Goal: Task Accomplishment & Management: Manage account settings

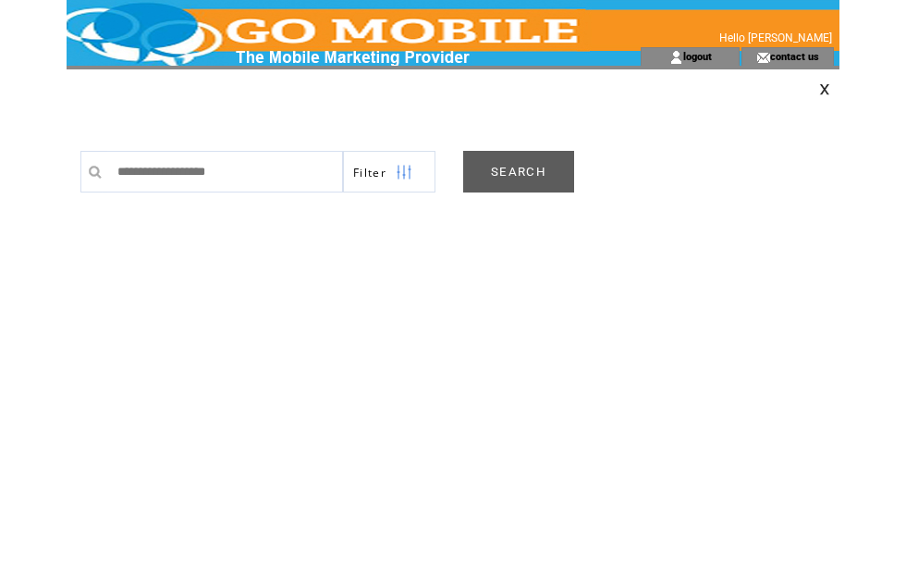
click at [547, 167] on link "SEARCH" at bounding box center [518, 172] width 111 height 42
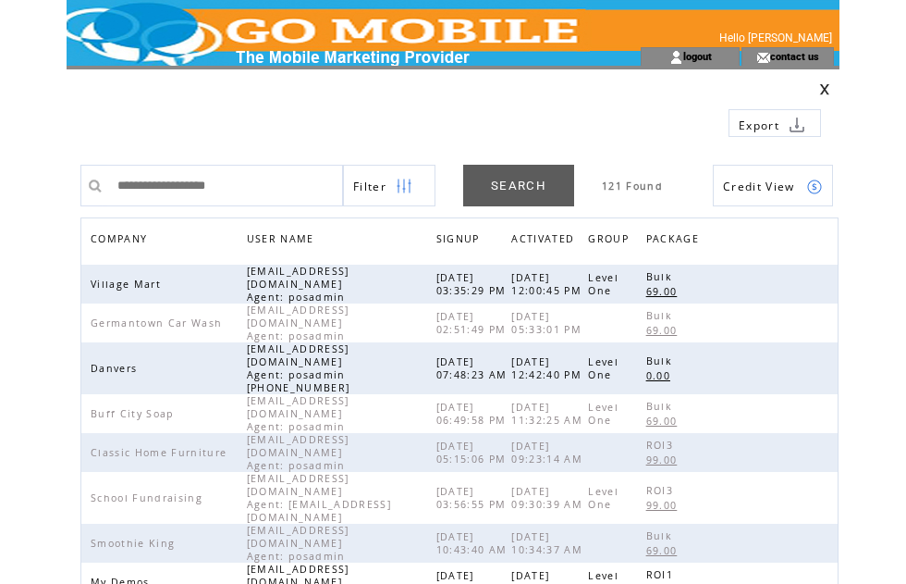
click at [143, 242] on span "COMPANY" at bounding box center [121, 240] width 61 height 27
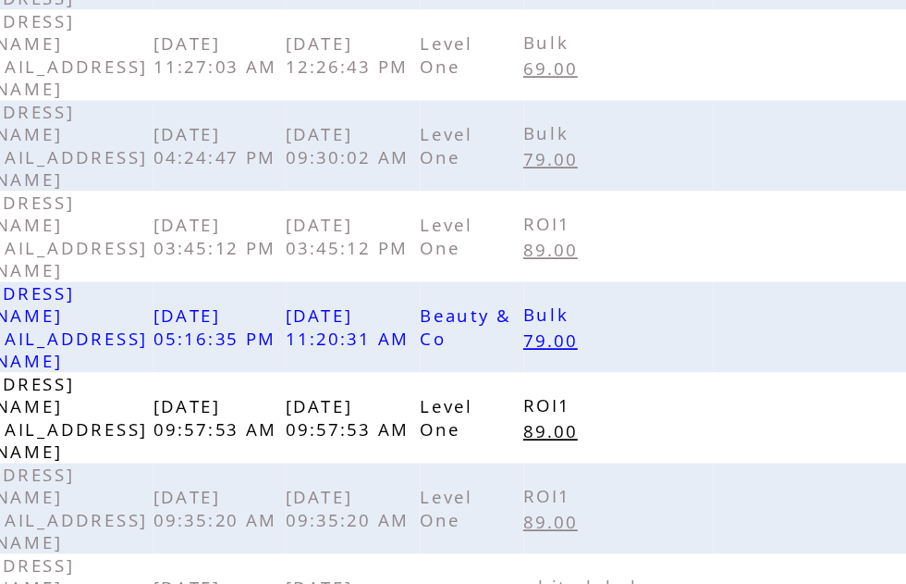
scroll to position [583, 0]
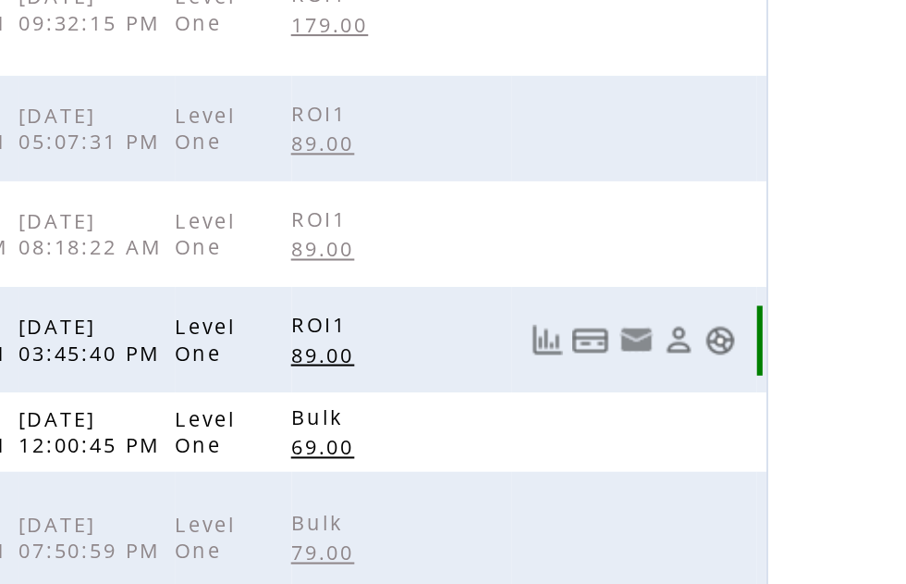
click at [807, 425] on link at bounding box center [815, 433] width 16 height 16
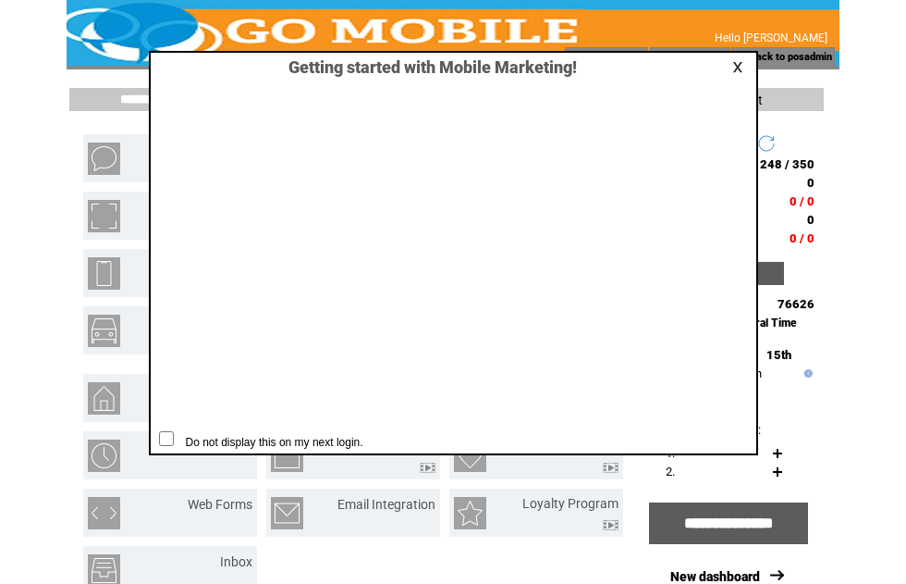
scroll to position [1, 0]
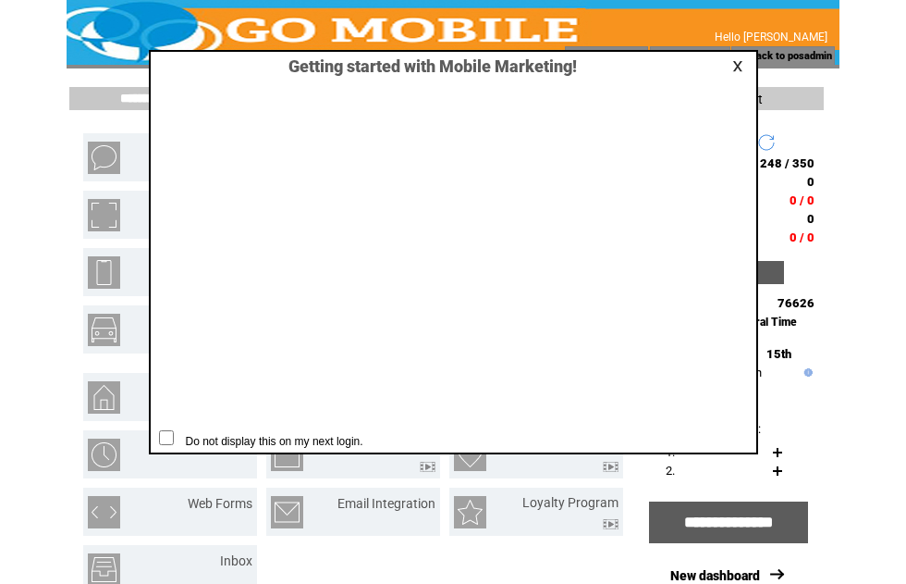
click at [739, 70] on link at bounding box center [740, 66] width 17 height 12
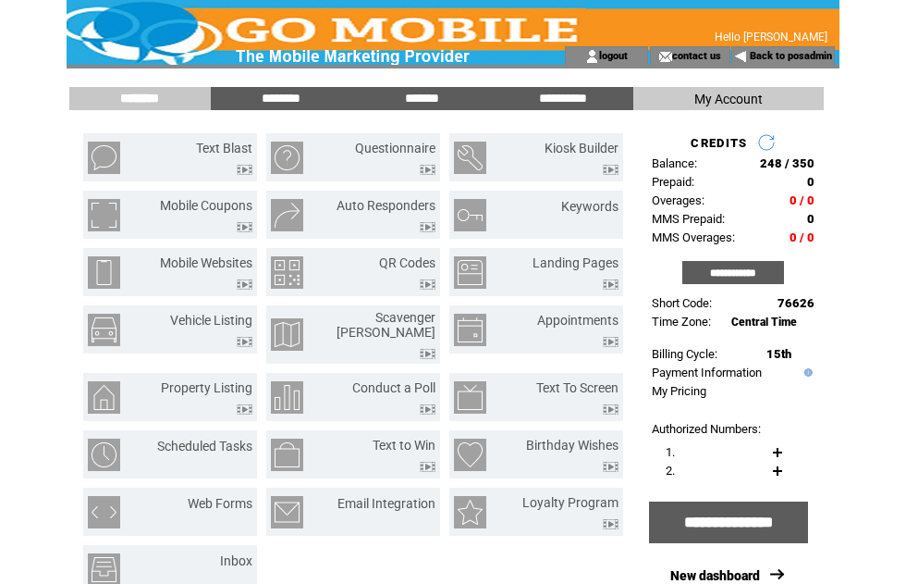
click at [744, 63] on img at bounding box center [741, 56] width 14 height 15
click at [435, 105] on input "*******" at bounding box center [421, 99] width 139 height 16
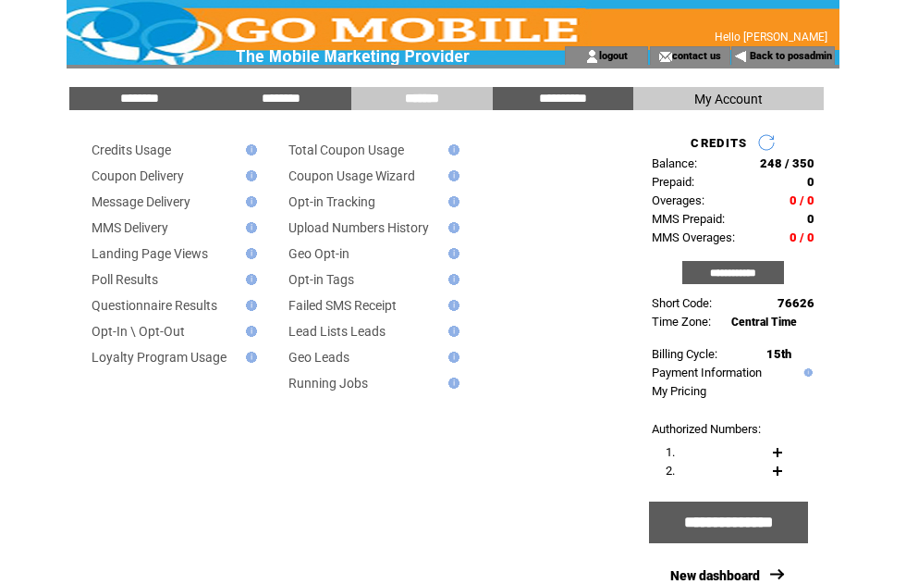
click at [167, 96] on input "********" at bounding box center [139, 99] width 139 height 16
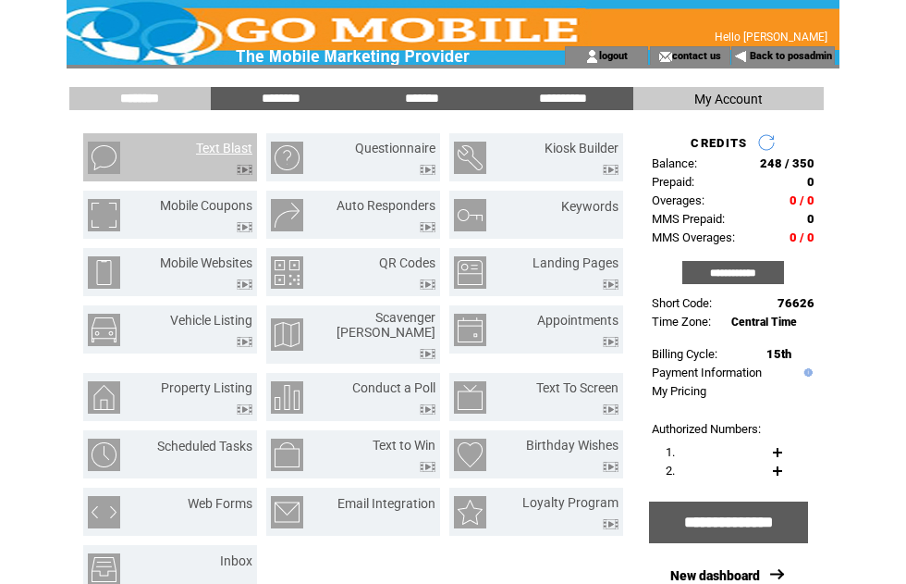
click at [235, 148] on link "Text Blast" at bounding box center [224, 148] width 56 height 15
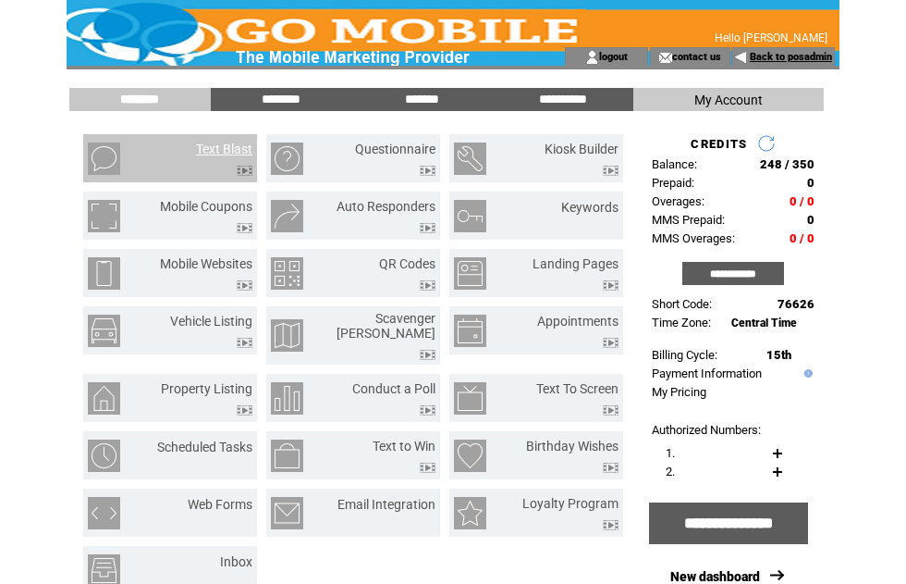
click at [805, 61] on link "Back to posadmin" at bounding box center [791, 57] width 82 height 12
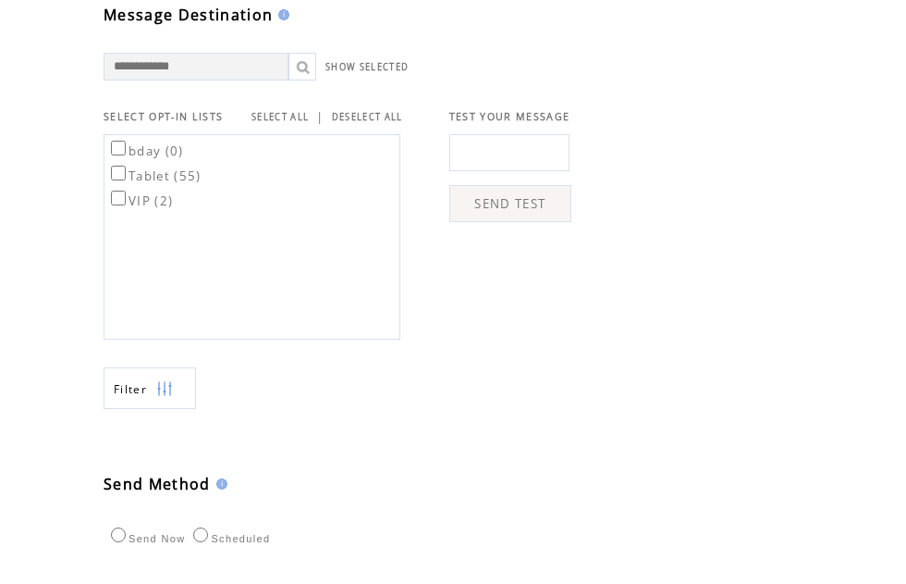
scroll to position [547, 0]
click at [302, 123] on link "SELECT ALL" at bounding box center [280, 117] width 57 height 12
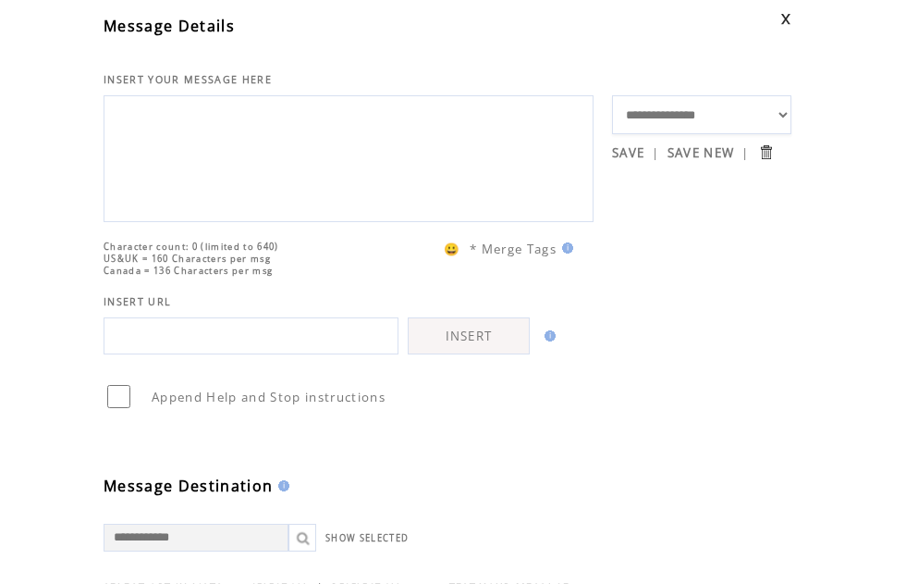
scroll to position [0, 0]
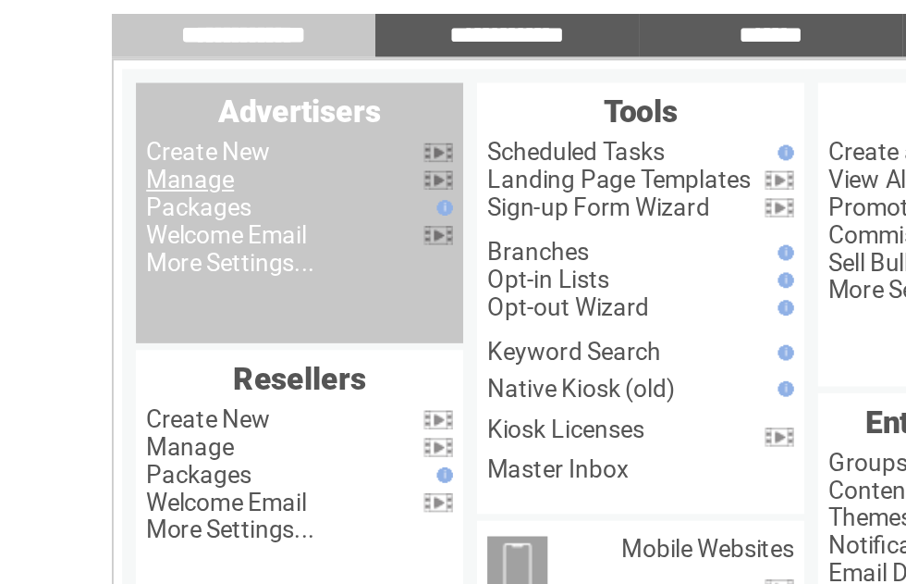
click at [125, 169] on link "Manage" at bounding box center [103, 176] width 47 height 15
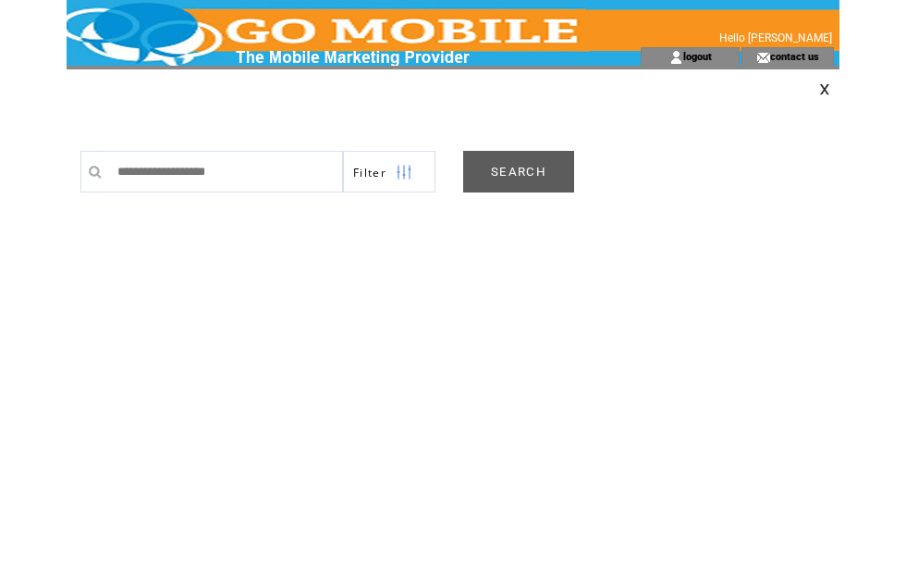
click at [541, 163] on link "SEARCH" at bounding box center [518, 172] width 111 height 42
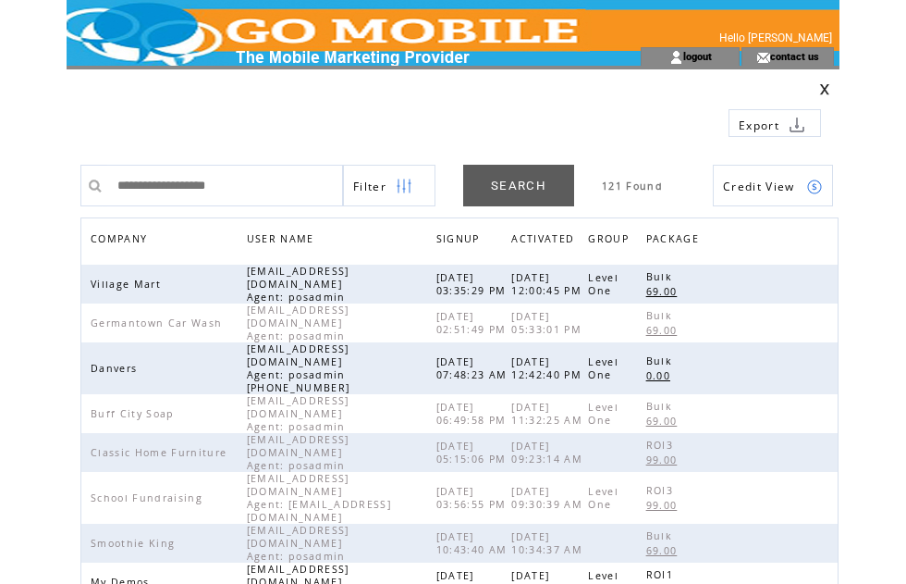
click at [147, 250] on span "COMPANY" at bounding box center [121, 240] width 61 height 27
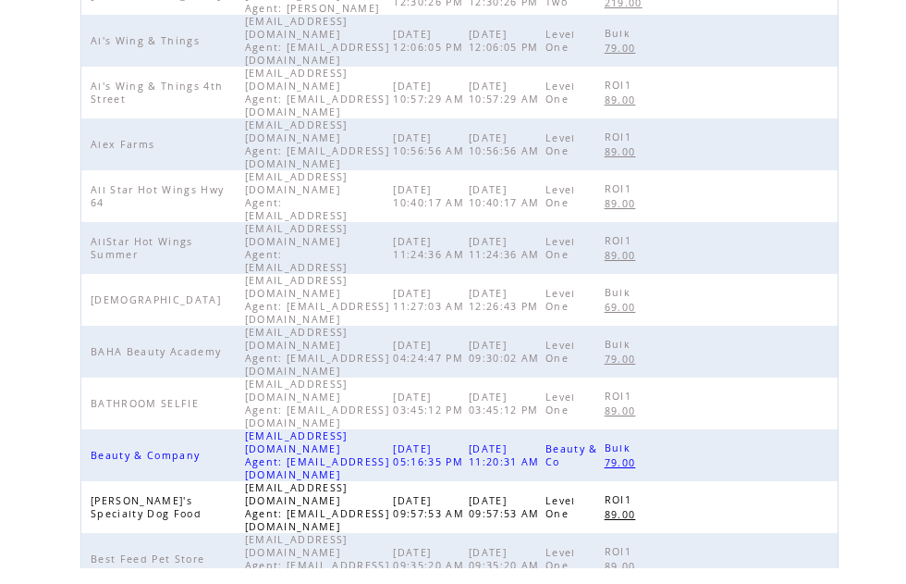
scroll to position [583, 0]
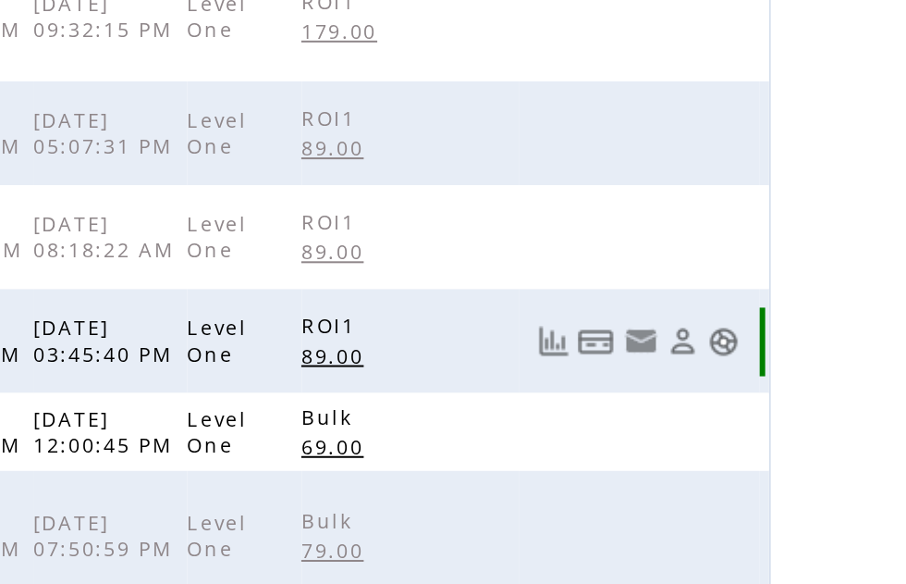
click at [807, 425] on link at bounding box center [815, 433] width 16 height 16
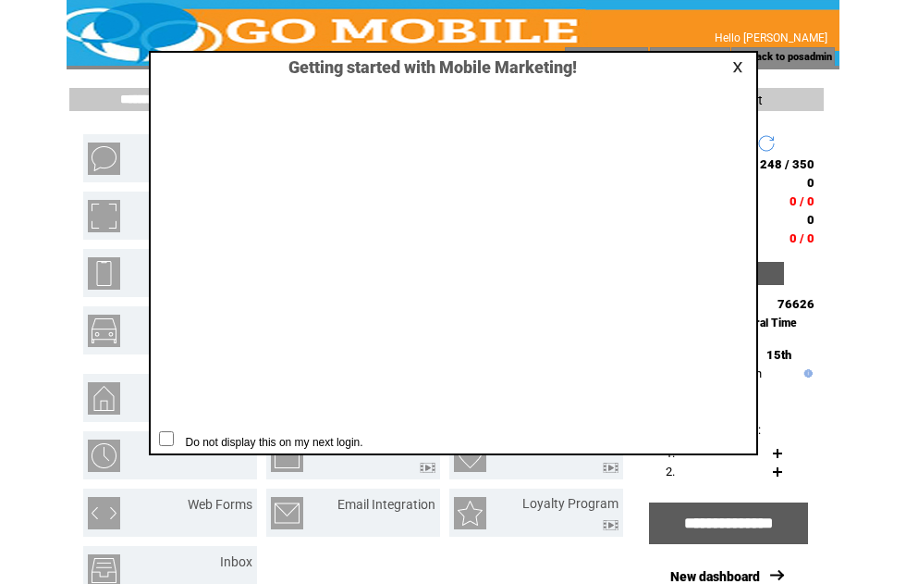
scroll to position [1, 0]
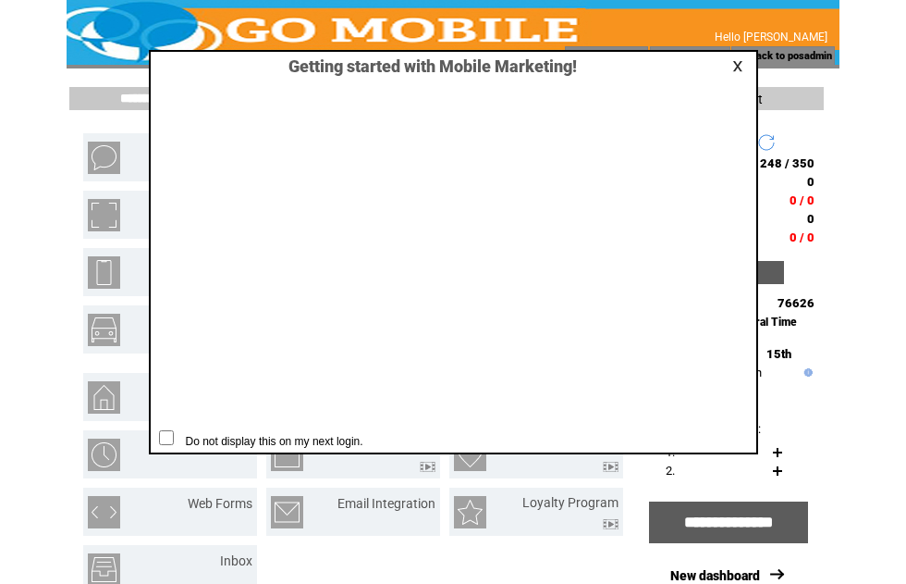
click at [738, 70] on link at bounding box center [740, 66] width 17 height 12
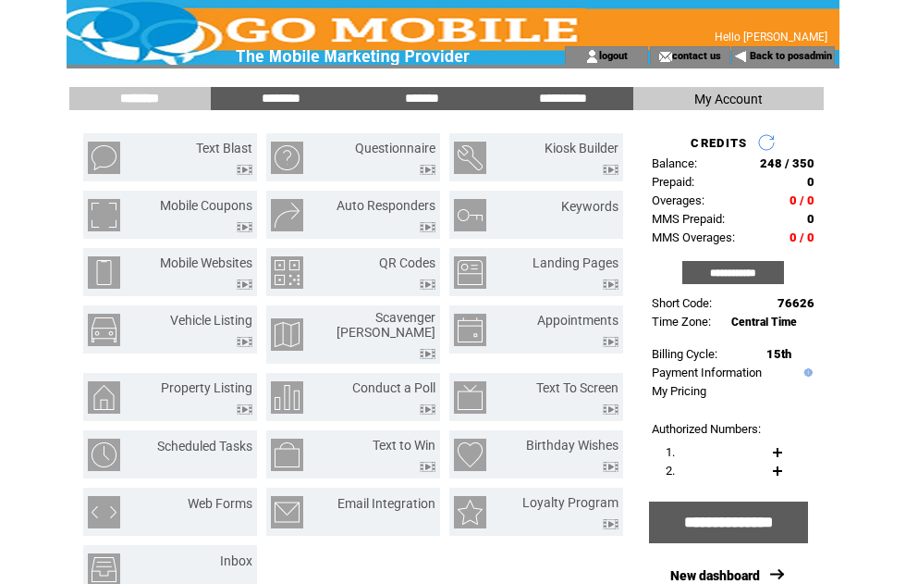
click at [746, 284] on input "**********" at bounding box center [733, 272] width 102 height 23
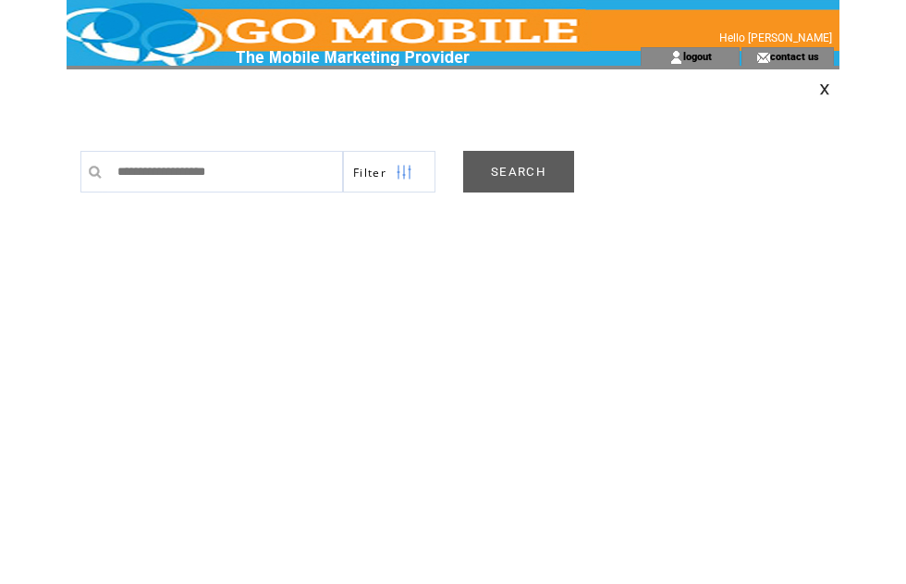
click at [537, 180] on link "SEARCH" at bounding box center [518, 172] width 111 height 42
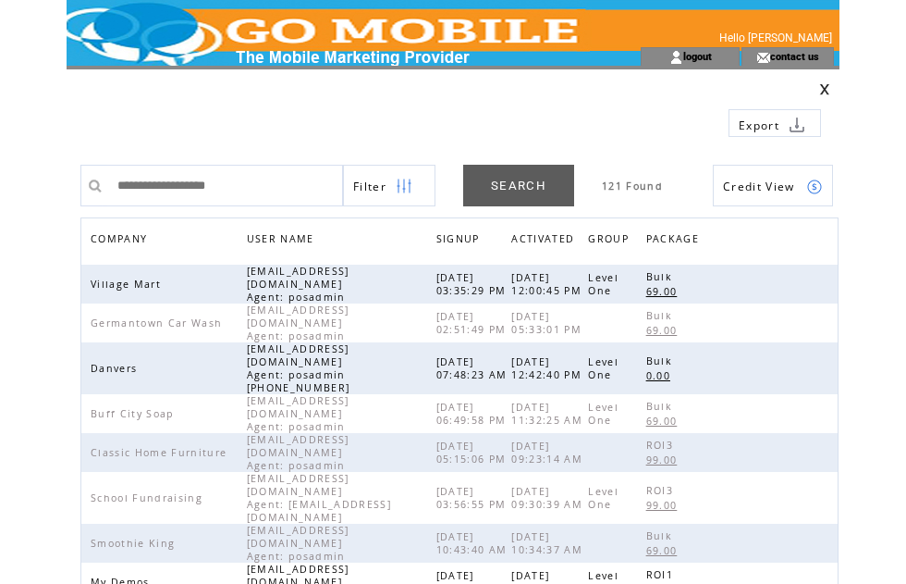
click at [135, 242] on span "COMPANY" at bounding box center [121, 240] width 61 height 27
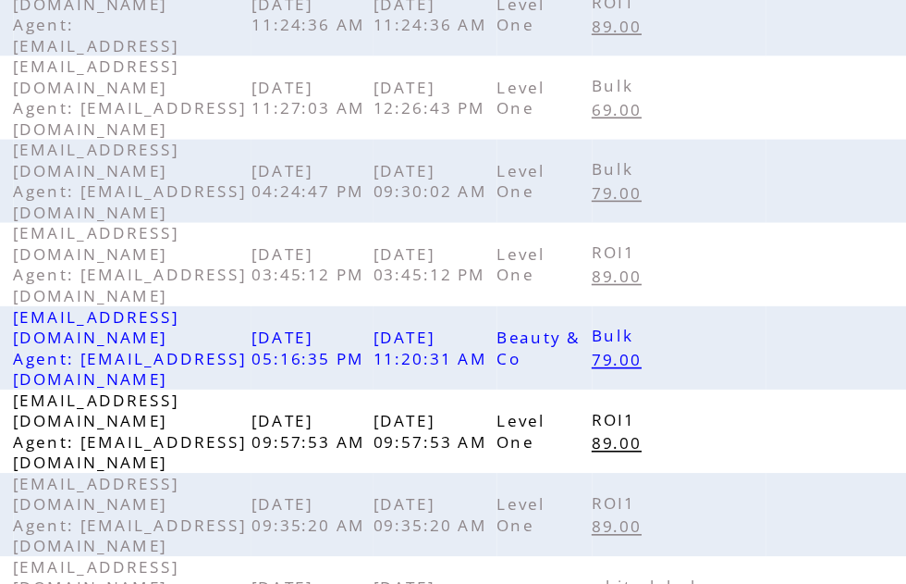
scroll to position [583, 0]
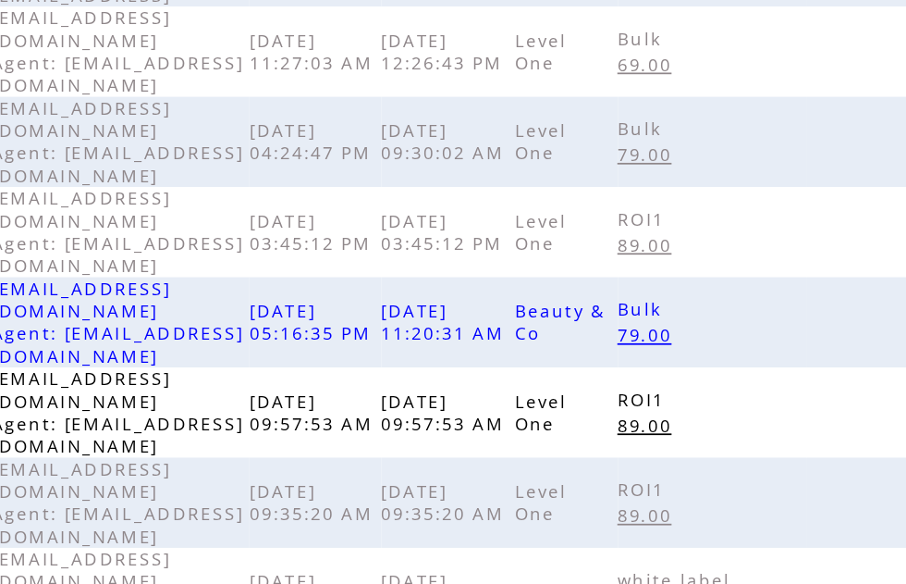
scroll to position [472, 0]
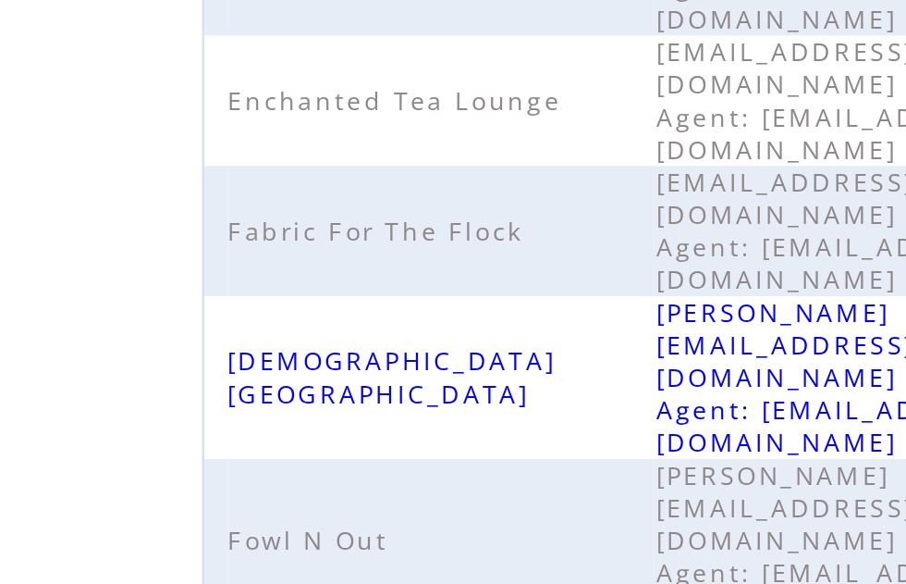
scroll to position [314, 0]
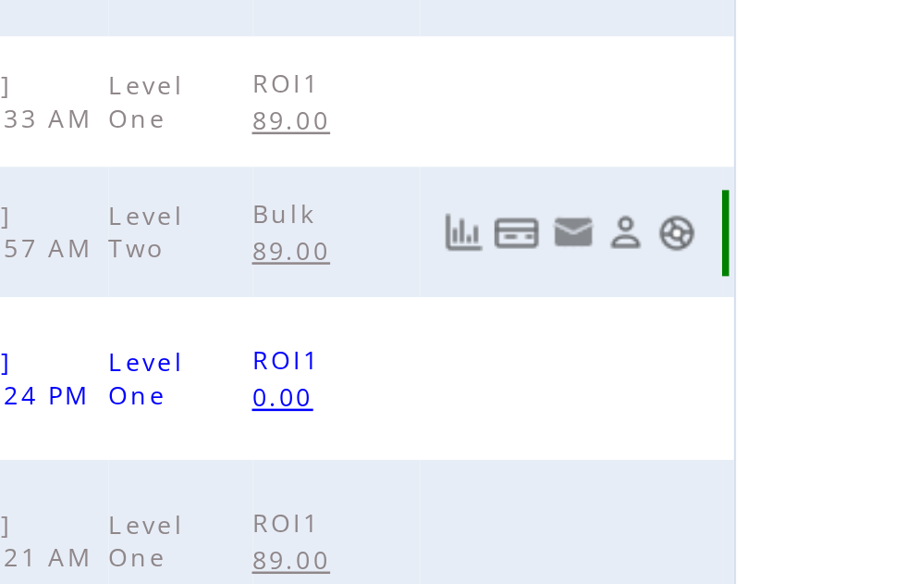
click at [807, 85] on link at bounding box center [815, 93] width 16 height 16
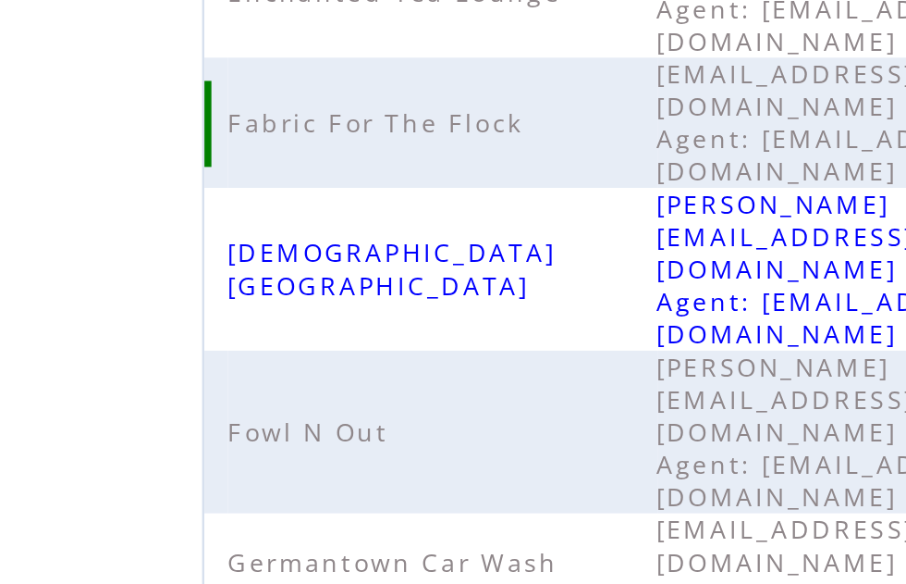
scroll to position [33, 0]
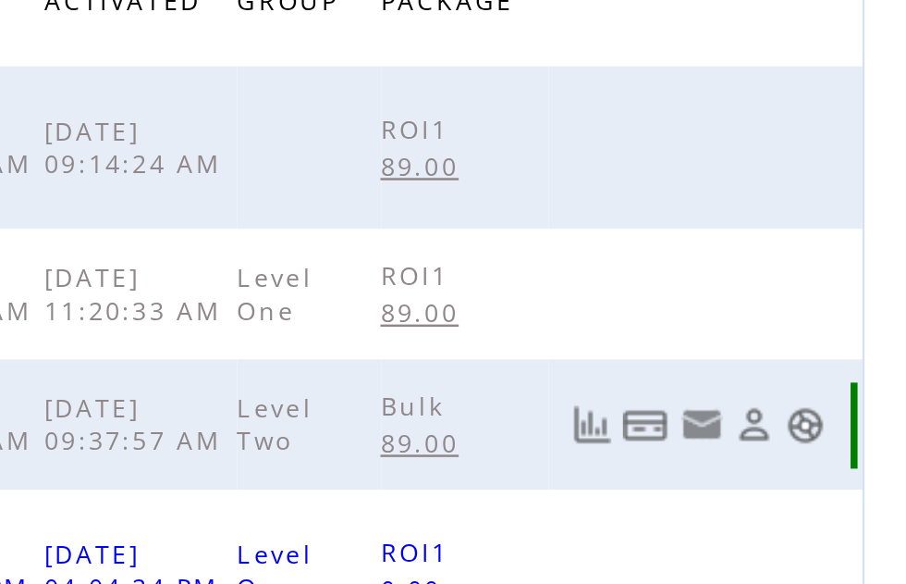
click at [807, 366] on link at bounding box center [815, 374] width 16 height 16
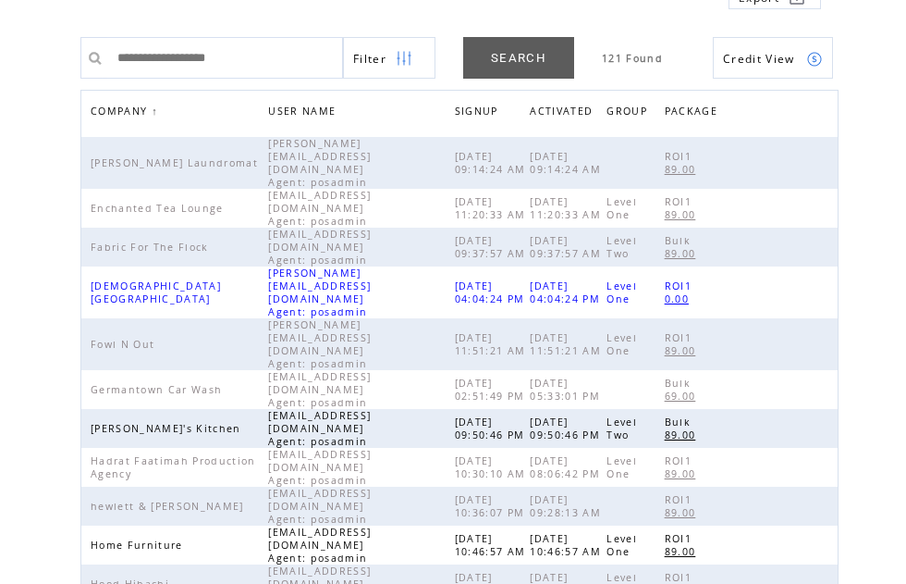
scroll to position [129, 0]
click at [246, 227] on td "Fabric For The Flock" at bounding box center [180, 246] width 178 height 39
click at [807, 227] on td at bounding box center [782, 246] width 102 height 39
click at [825, 227] on td at bounding box center [782, 246] width 102 height 39
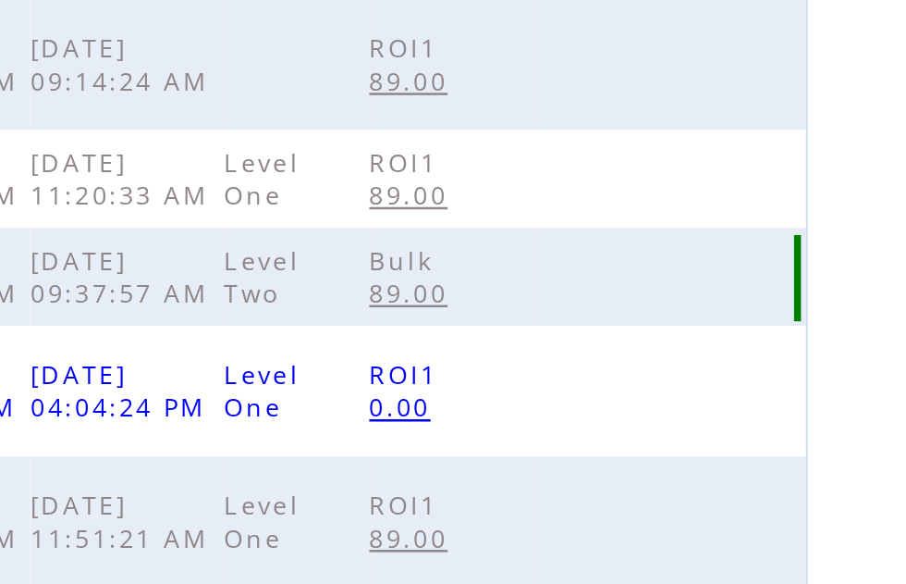
click at [731, 238] on td at bounding box center [782, 257] width 102 height 39
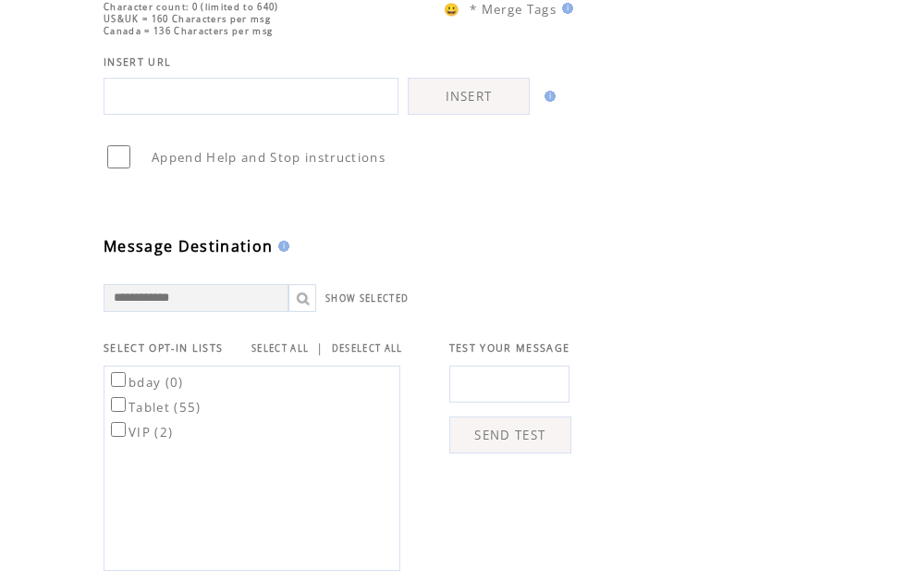
scroll to position [337, 0]
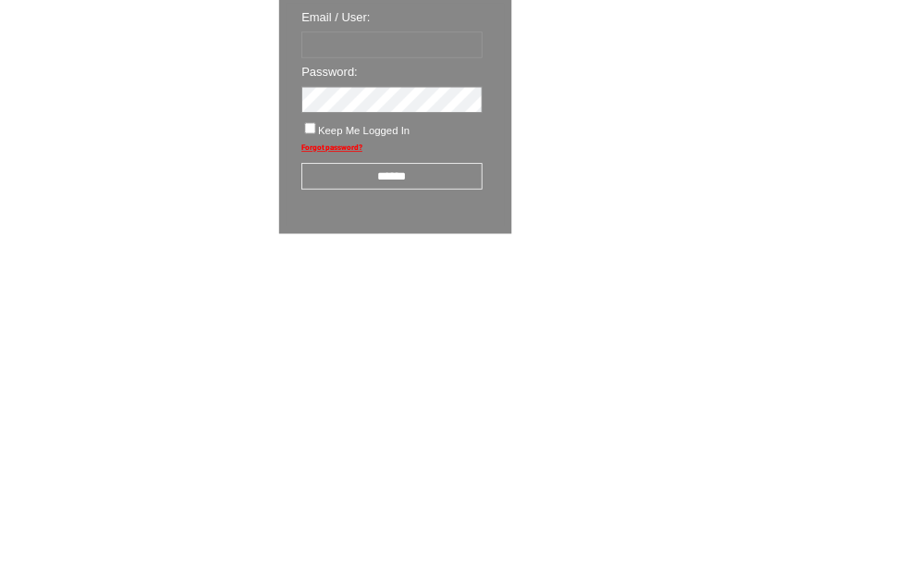
scroll to position [31, 0]
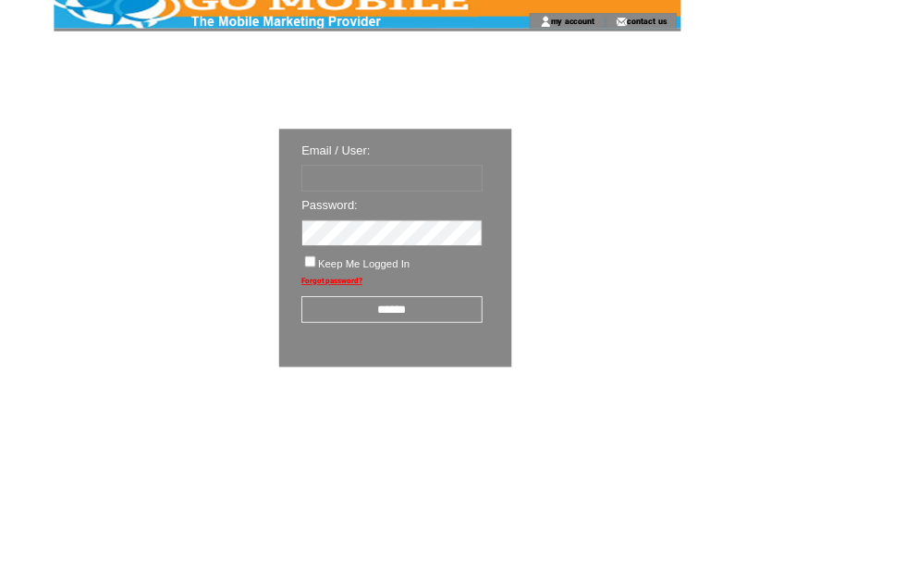
type input "********"
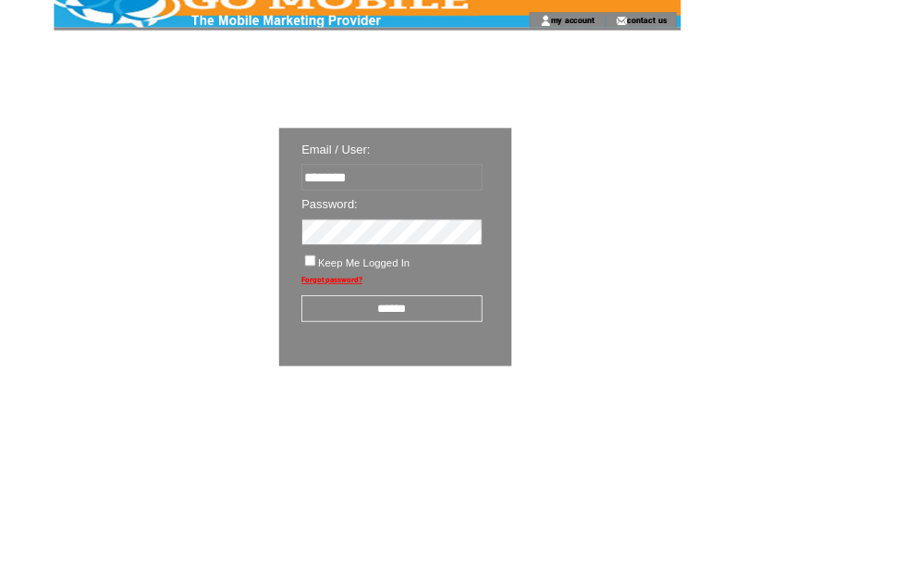
click at [523, 387] on input "******" at bounding box center [483, 380] width 223 height 32
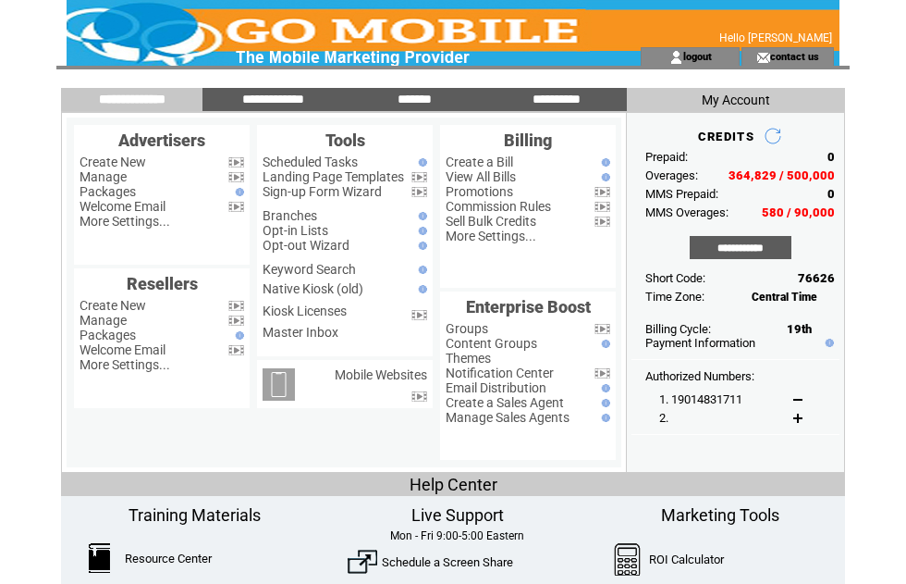
scroll to position [109, 72]
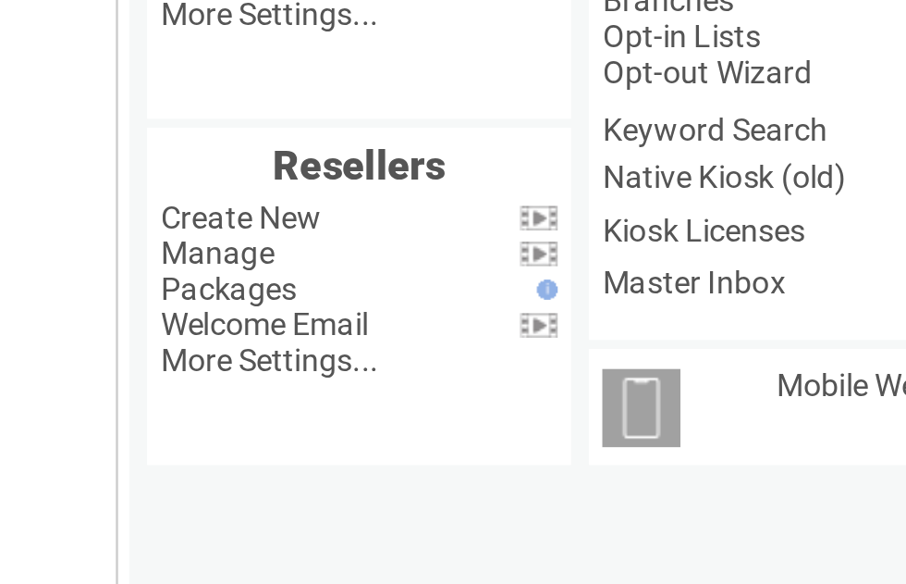
click at [106, 72] on link "Manage" at bounding box center [103, 67] width 47 height 15
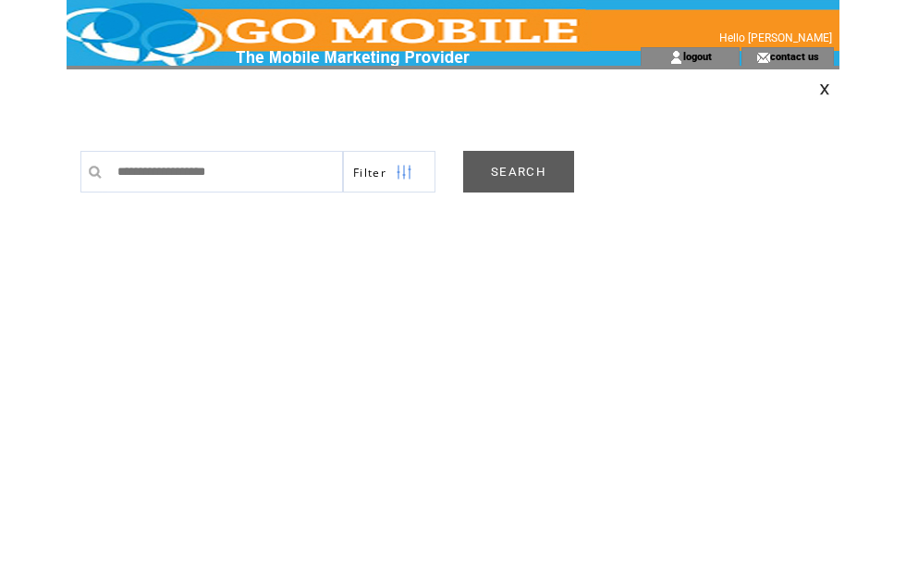
click at [544, 171] on link "SEARCH" at bounding box center [518, 172] width 111 height 42
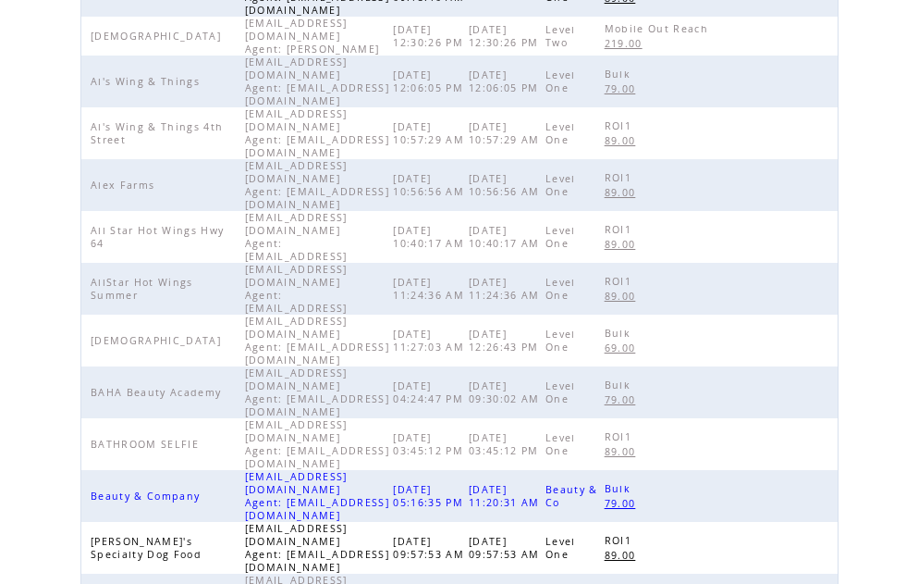
scroll to position [583, 0]
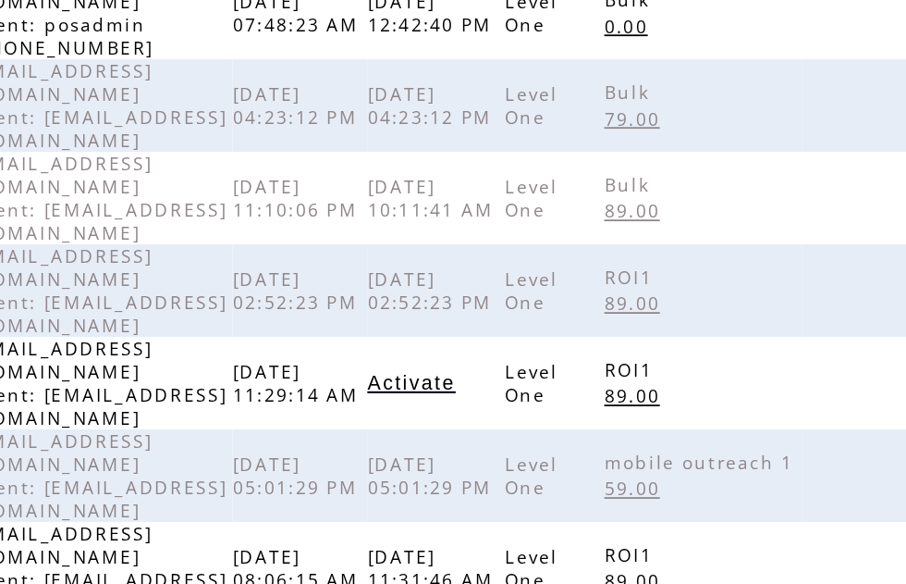
scroll to position [472, 0]
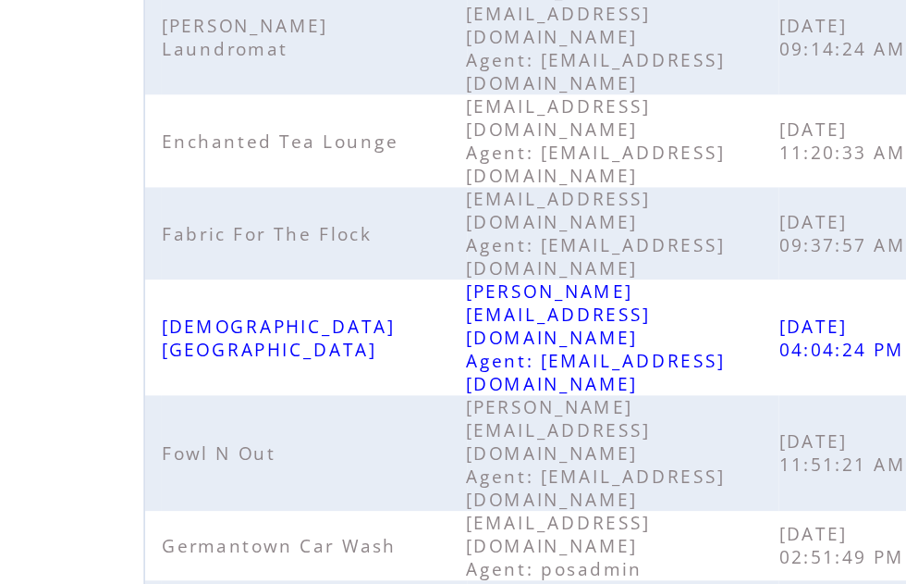
scroll to position [273, 0]
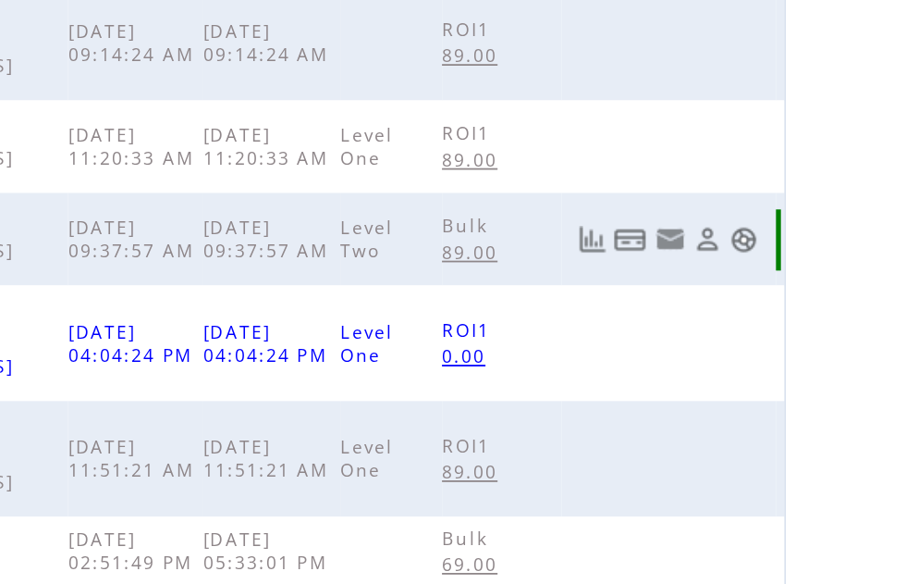
click at [807, 127] on link at bounding box center [815, 135] width 16 height 16
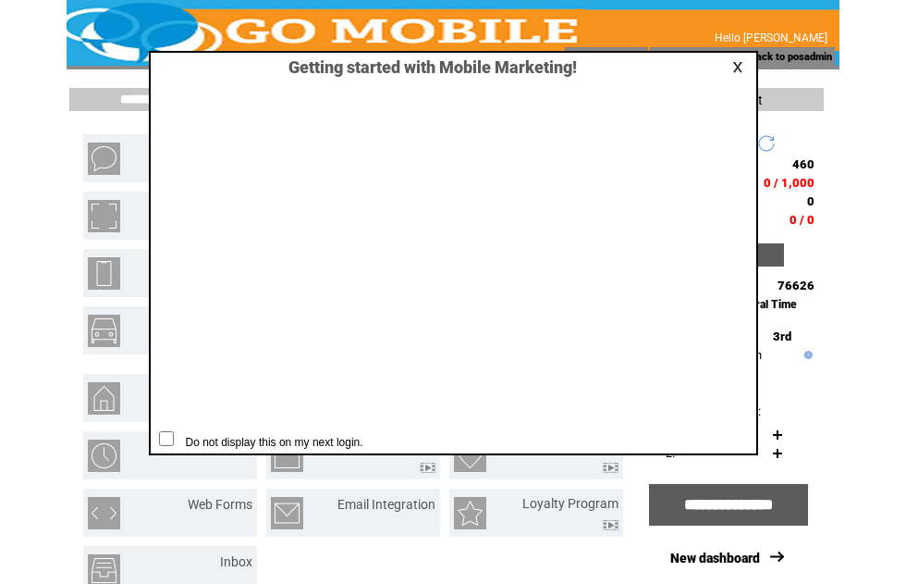
scroll to position [1, 0]
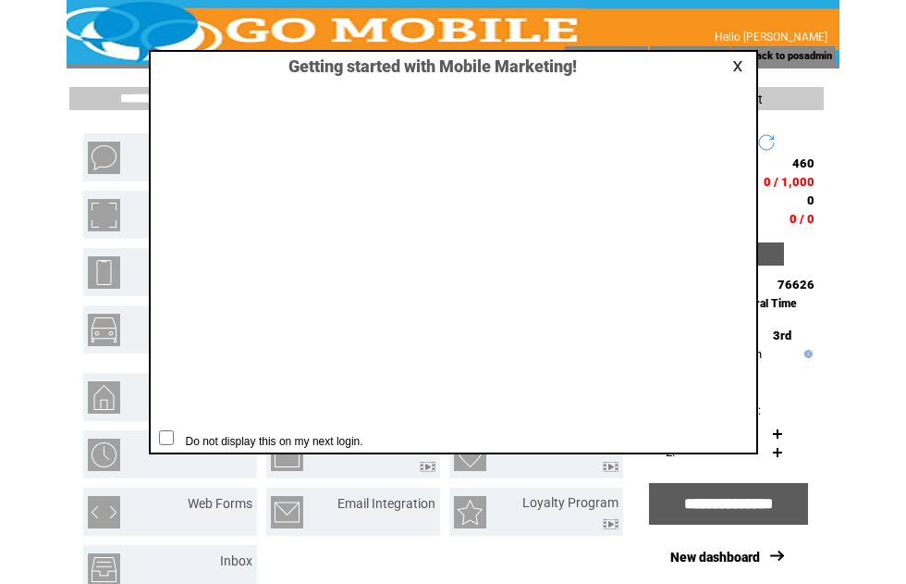
click at [745, 66] on link at bounding box center [740, 66] width 17 height 12
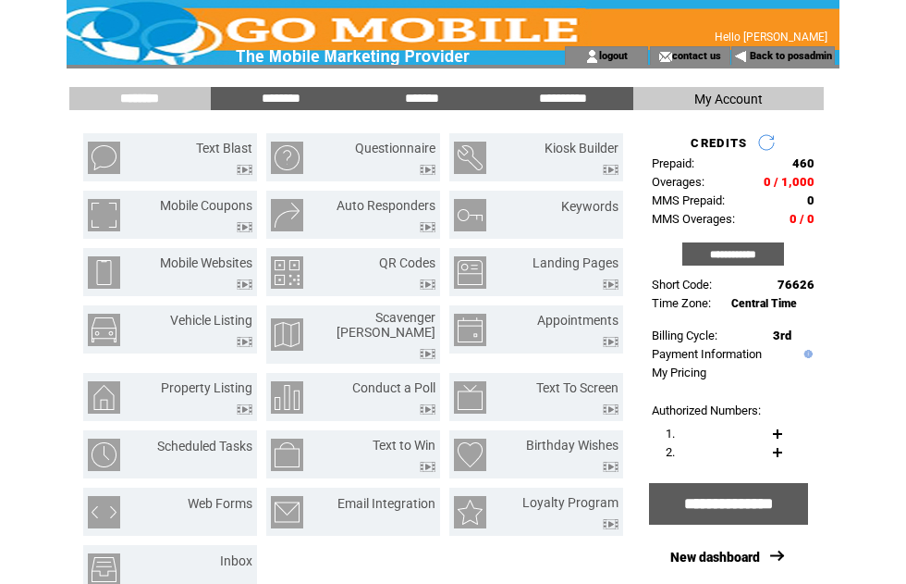
click at [744, 262] on input "**********" at bounding box center [733, 253] width 102 height 23
